Goal: Book appointment/travel/reservation

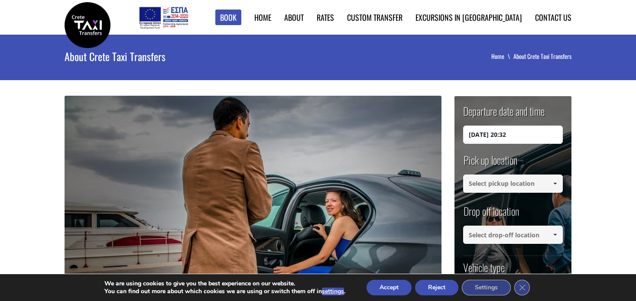
click at [399, 289] on button "Accept" at bounding box center [388, 288] width 45 height 16
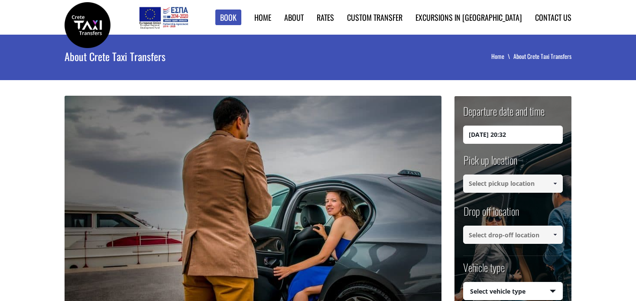
click at [471, 136] on input "[DATE] 20:32" at bounding box center [513, 135] width 100 height 18
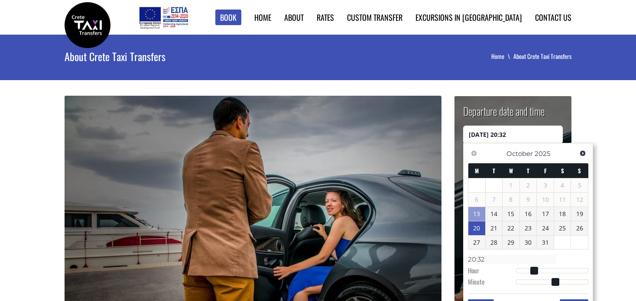
click at [475, 226] on link "20" at bounding box center [476, 228] width 17 height 14
click at [509, 135] on input "[DATE] 00:00" at bounding box center [513, 135] width 100 height 18
click at [524, 134] on input "[DATE] 23:00" at bounding box center [513, 135] width 100 height 18
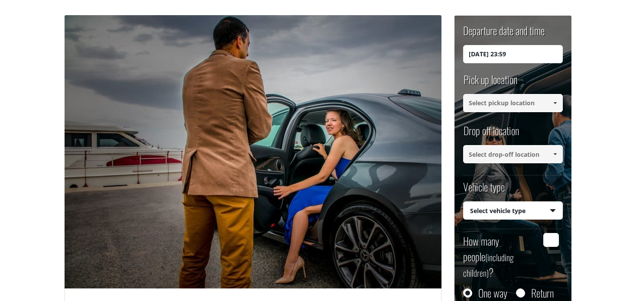
scroll to position [83, 0]
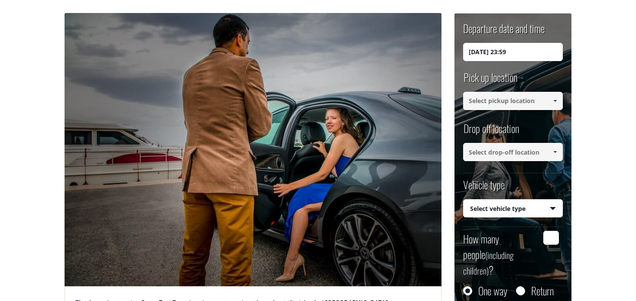
type input "[DATE] 23:59"
click at [558, 100] on link at bounding box center [555, 101] width 14 height 18
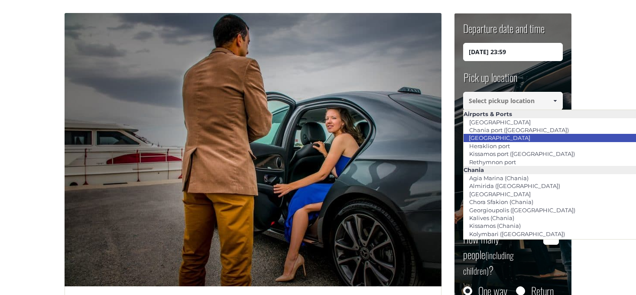
click at [514, 135] on link "[GEOGRAPHIC_DATA]" at bounding box center [499, 138] width 73 height 12
type input "[GEOGRAPHIC_DATA]"
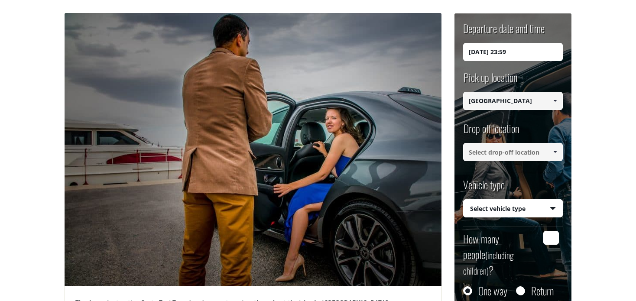
click at [554, 151] on span at bounding box center [554, 152] width 7 height 7
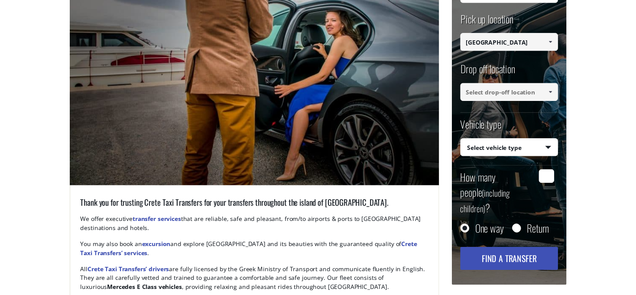
scroll to position [199, 0]
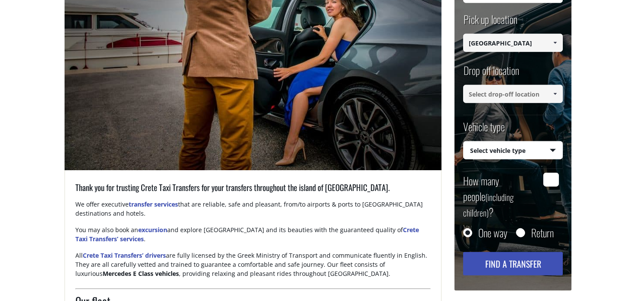
click at [554, 94] on span at bounding box center [554, 93] width 7 height 7
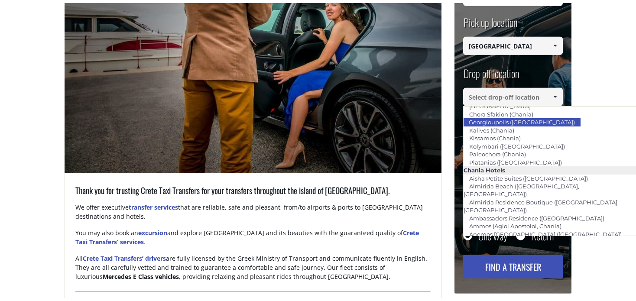
scroll to position [80, 0]
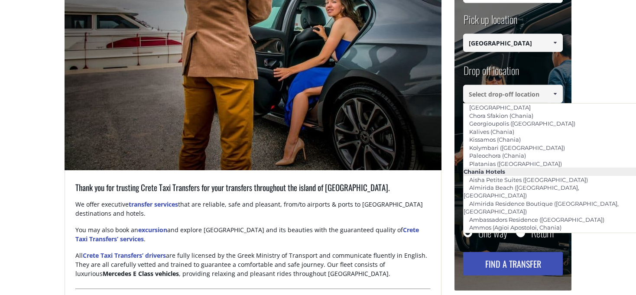
click at [496, 97] on input at bounding box center [513, 94] width 100 height 18
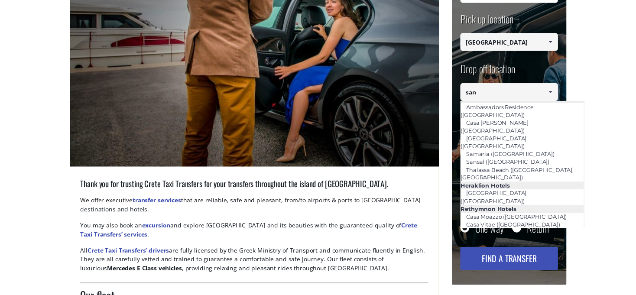
scroll to position [0, 0]
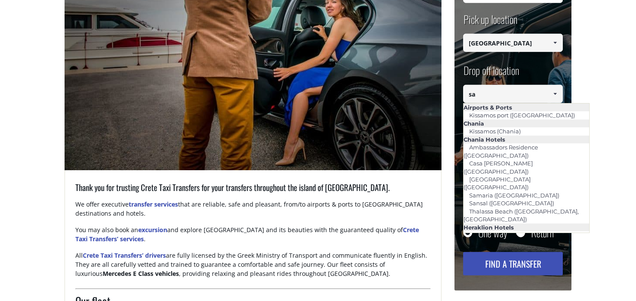
type input "s"
type input "S"
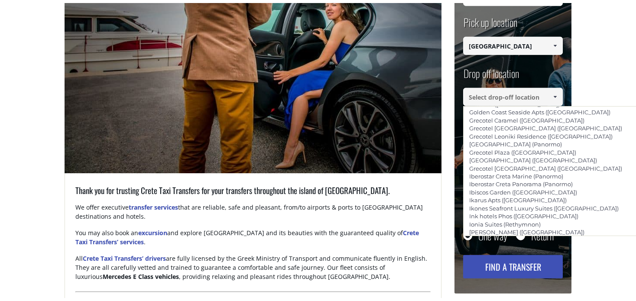
scroll to position [1940, 0]
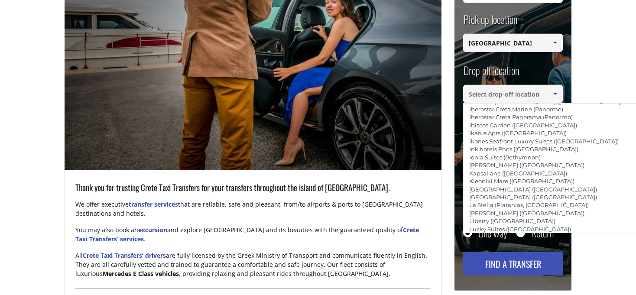
click at [510, 90] on input at bounding box center [513, 94] width 100 height 18
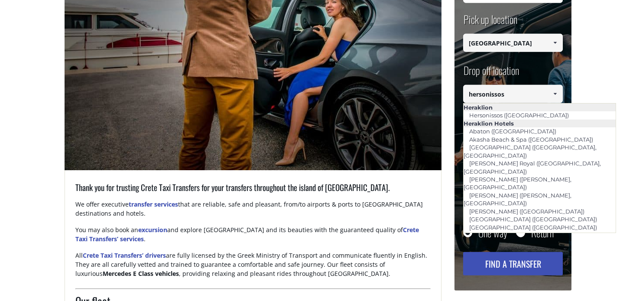
scroll to position [0, 0]
drag, startPoint x: 514, startPoint y: 91, endPoint x: 399, endPoint y: 104, distance: 115.5
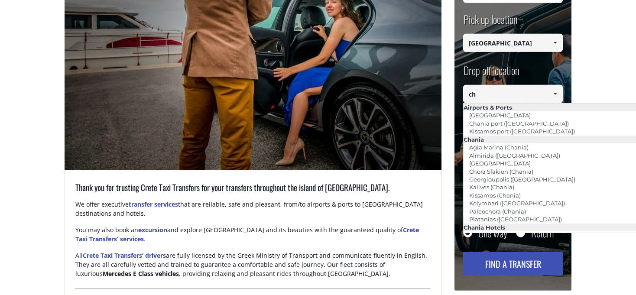
type input "c"
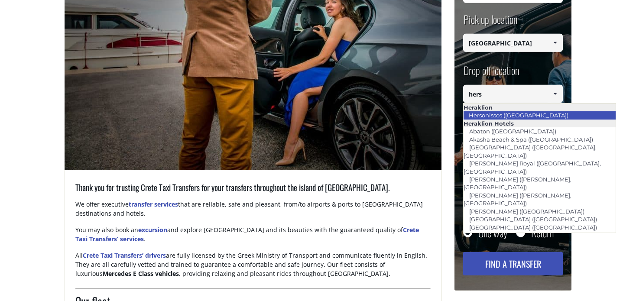
click at [504, 113] on link "Hersonissos ([GEOGRAPHIC_DATA])" at bounding box center [518, 115] width 111 height 12
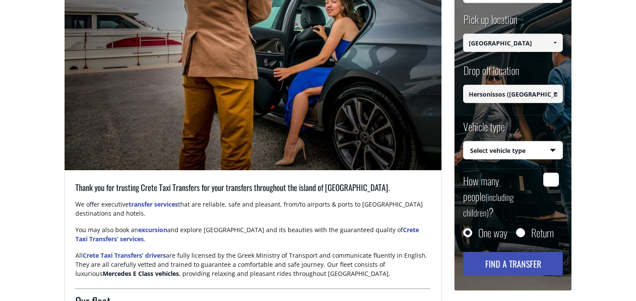
type input "Hersonissos ([GEOGRAPHIC_DATA])"
click at [553, 148] on select "Select vehicle type Taxi (4 passengers) Mercedes E Class Mini Van (7 passengers…" at bounding box center [512, 151] width 99 height 18
select select "540"
click at [463, 142] on select "Select vehicle type Taxi (4 passengers) Mercedes E Class Mini Van (7 passengers…" at bounding box center [512, 151] width 99 height 18
click at [552, 183] on input "How many people (including children) ?" at bounding box center [551, 180] width 16 height 14
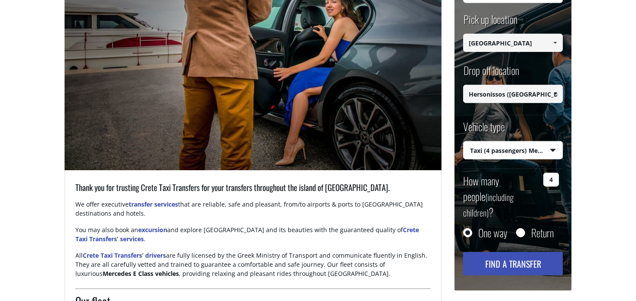
type input "4"
click at [526, 252] on button "Find a transfer" at bounding box center [513, 263] width 100 height 23
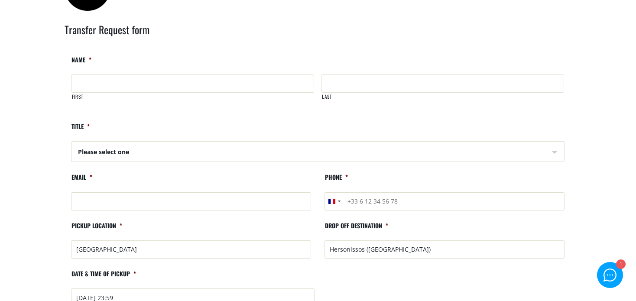
scroll to position [24, 0]
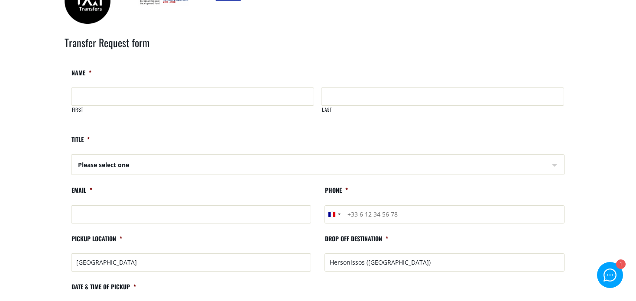
click at [555, 167] on select "Please select one Mr Mrs" at bounding box center [317, 165] width 492 height 21
select select "Mr"
click at [71, 155] on select "Please select one Mr Mrs" at bounding box center [317, 165] width 492 height 21
click at [174, 97] on input "First" at bounding box center [192, 96] width 243 height 18
type input "GALLET"
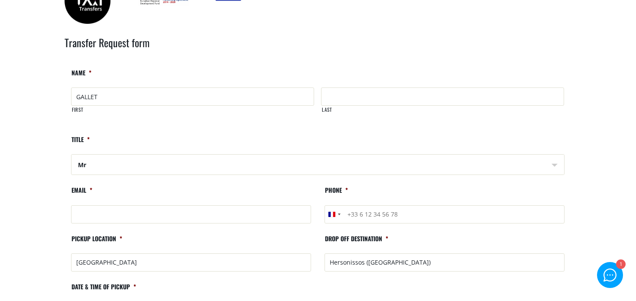
click at [361, 100] on input "Last" at bounding box center [442, 96] width 243 height 18
type input "Thomas"
click at [126, 216] on input "Email *" at bounding box center [191, 214] width 240 height 18
type input "thomas_gallet5@yahoo.fr"
drag, startPoint x: 411, startPoint y: 214, endPoint x: 251, endPoint y: 242, distance: 162.7
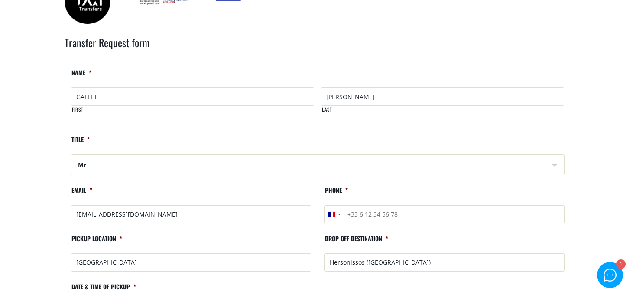
click at [251, 242] on ul "Facebook This field is for validation purposes and should be left unchanged. Na…" at bounding box center [318, 290] width 507 height 443
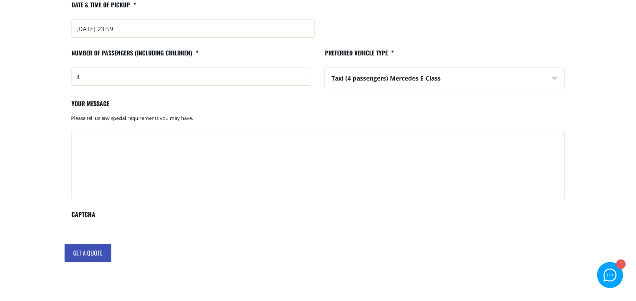
scroll to position [309, 0]
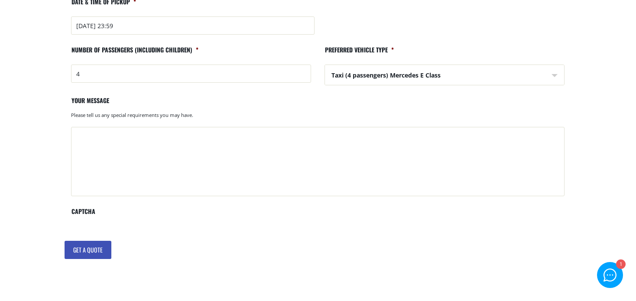
type input "+330786123131"
click at [397, 135] on textarea "Your message" at bounding box center [317, 161] width 493 height 69
click at [90, 134] on textarea "San antonio Hotel" at bounding box center [317, 161] width 493 height 69
drag, startPoint x: 142, startPoint y: 136, endPoint x: 32, endPoint y: 148, distance: 109.7
click at [32, 148] on main "Search results Home Search results Transfer Request form Facebook This field is…" at bounding box center [318, 28] width 636 height 605
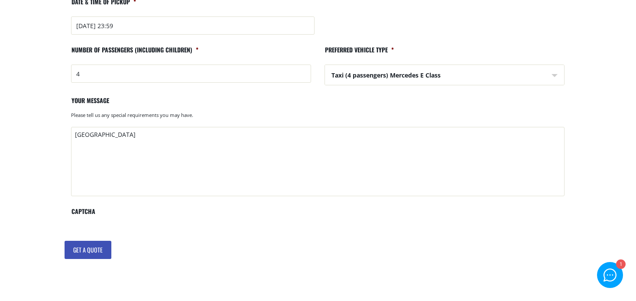
paste textarea "an Antonio Boutique Hotel & Spa Vous séjournez dans l'hébergement suivant : El.…"
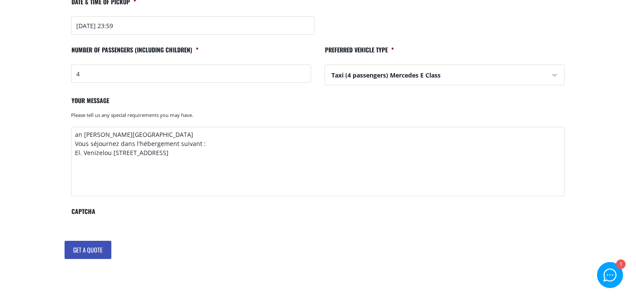
click at [74, 132] on textarea "an Antonio Boutique Hotel & Spa Vous séjournez dans l'hébergement suivant : El.…" at bounding box center [317, 161] width 493 height 69
drag, startPoint x: 222, startPoint y: 139, endPoint x: 72, endPoint y: 145, distance: 150.3
click at [72, 145] on textarea "San Antonio Boutique Hotel & Spa Vous séjournez dans l'hébergement suivant : El…" at bounding box center [317, 161] width 493 height 69
click at [223, 165] on textarea "San Antonio Boutique Hotel & Spa El. Venizelou 137 Limenas 70014 Hersonissos-Cr…" at bounding box center [317, 161] width 493 height 69
type textarea "San Antonio Boutique Hotel & Spa El. Venizelou 137 Limenas 70014 Hersonissos-Cr…"
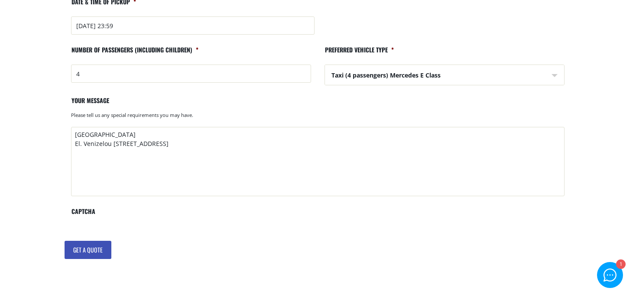
click at [88, 256] on input "Get a quote" at bounding box center [88, 250] width 47 height 18
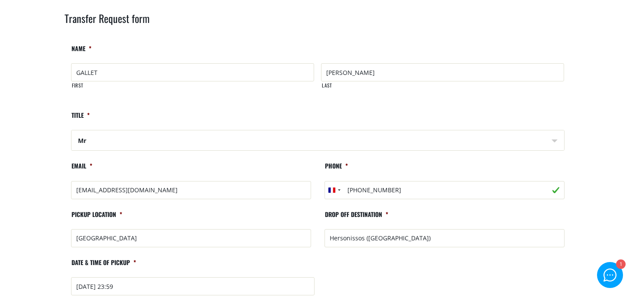
scroll to position [0, 0]
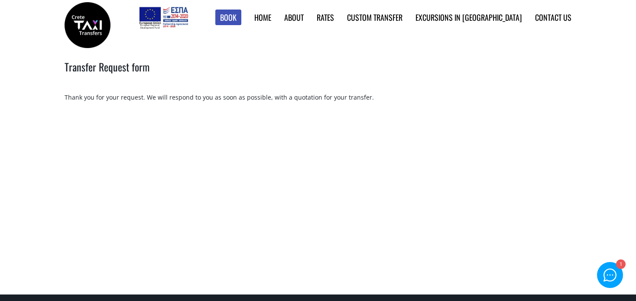
click at [351, 182] on main "Search results Home Search results Transfer Request form Thank you for your req…" at bounding box center [318, 165] width 636 height 260
